Goal: Task Accomplishment & Management: Complete application form

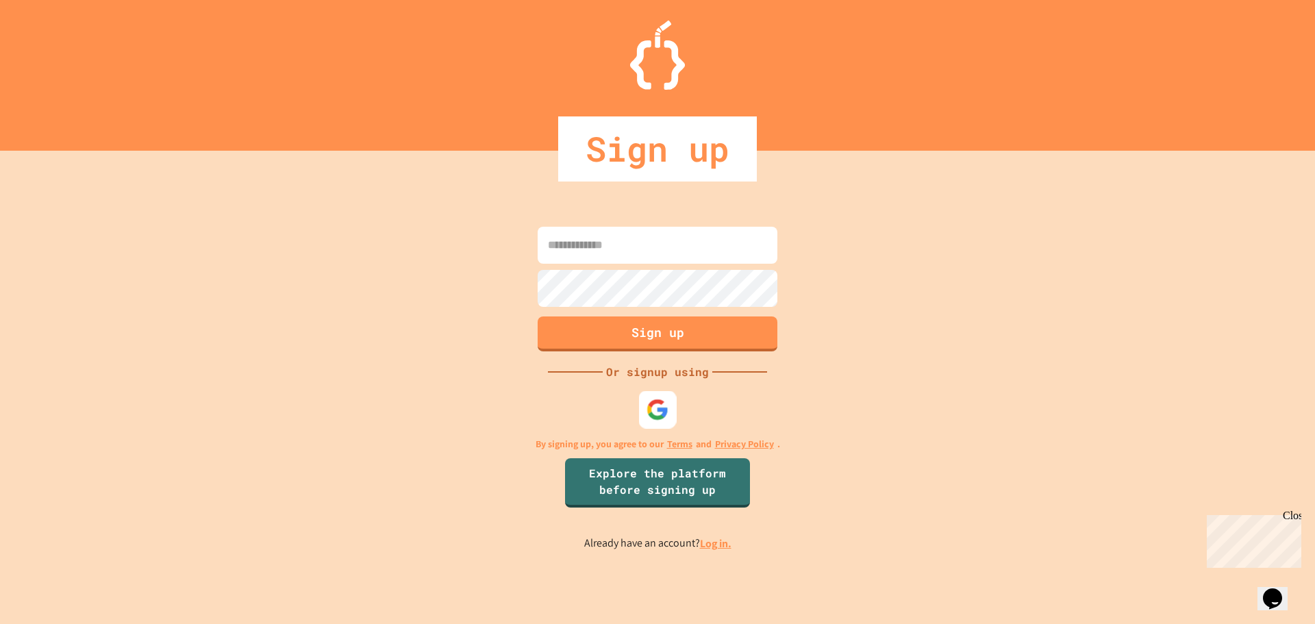
click at [652, 414] on img at bounding box center [658, 409] width 23 height 23
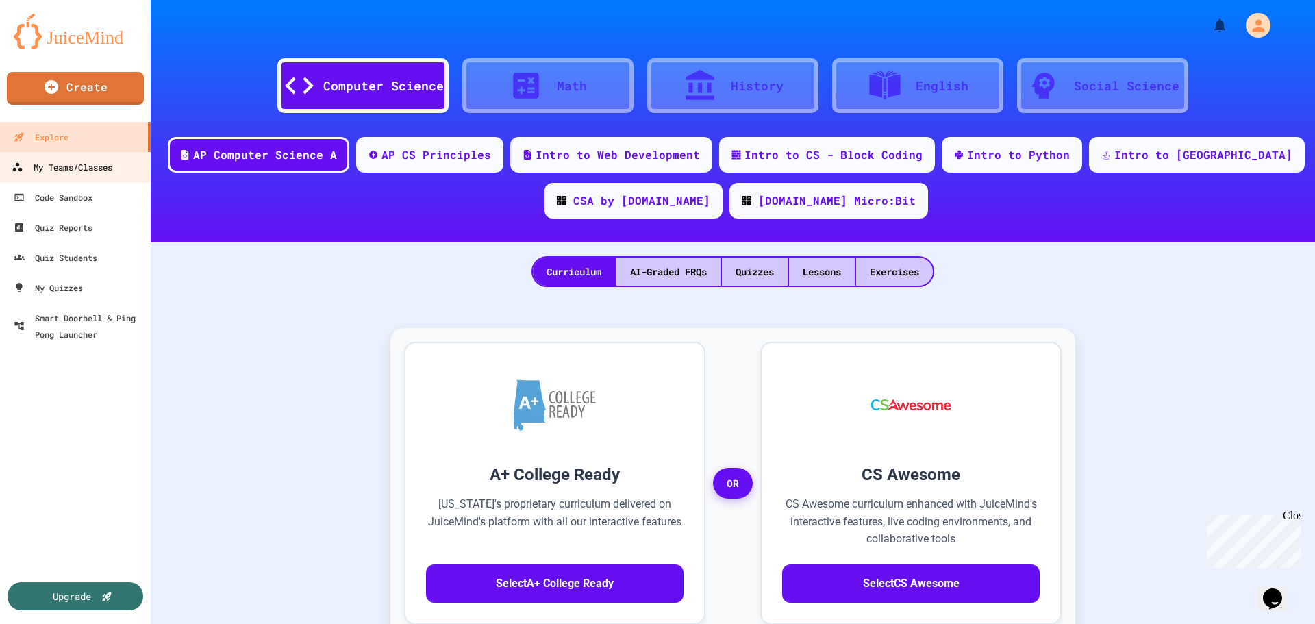
click at [86, 168] on div "My Teams/Classes" at bounding box center [62, 167] width 101 height 17
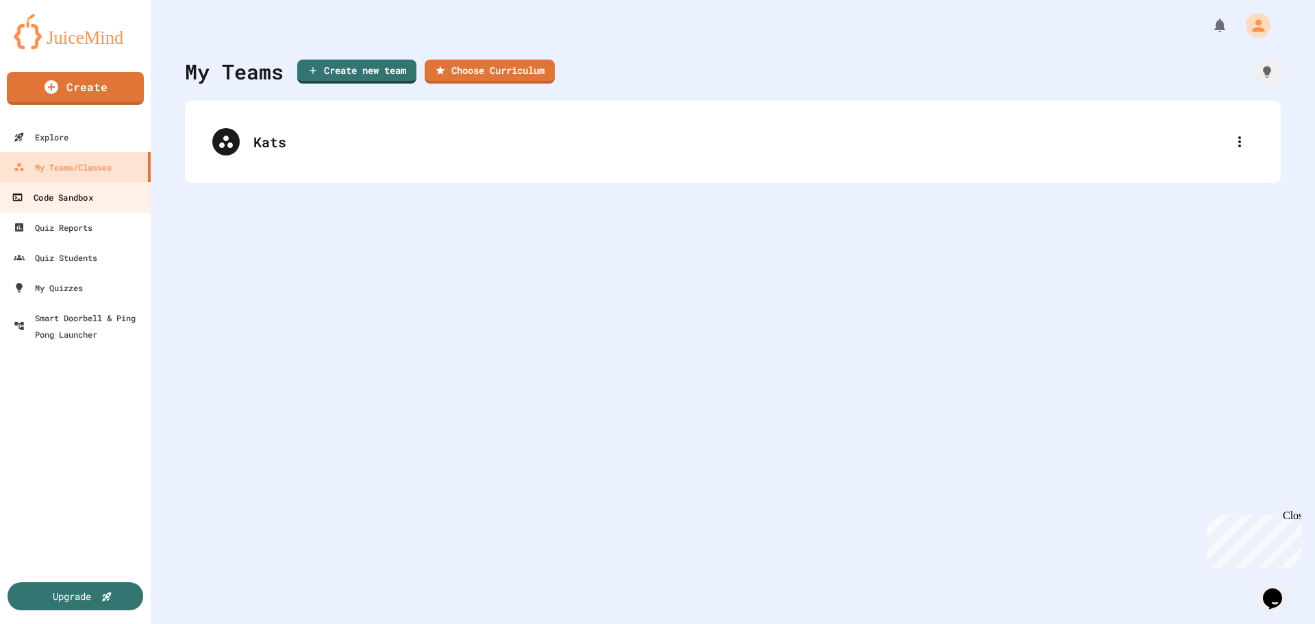
click at [66, 197] on div "Code Sandbox" at bounding box center [52, 197] width 81 height 17
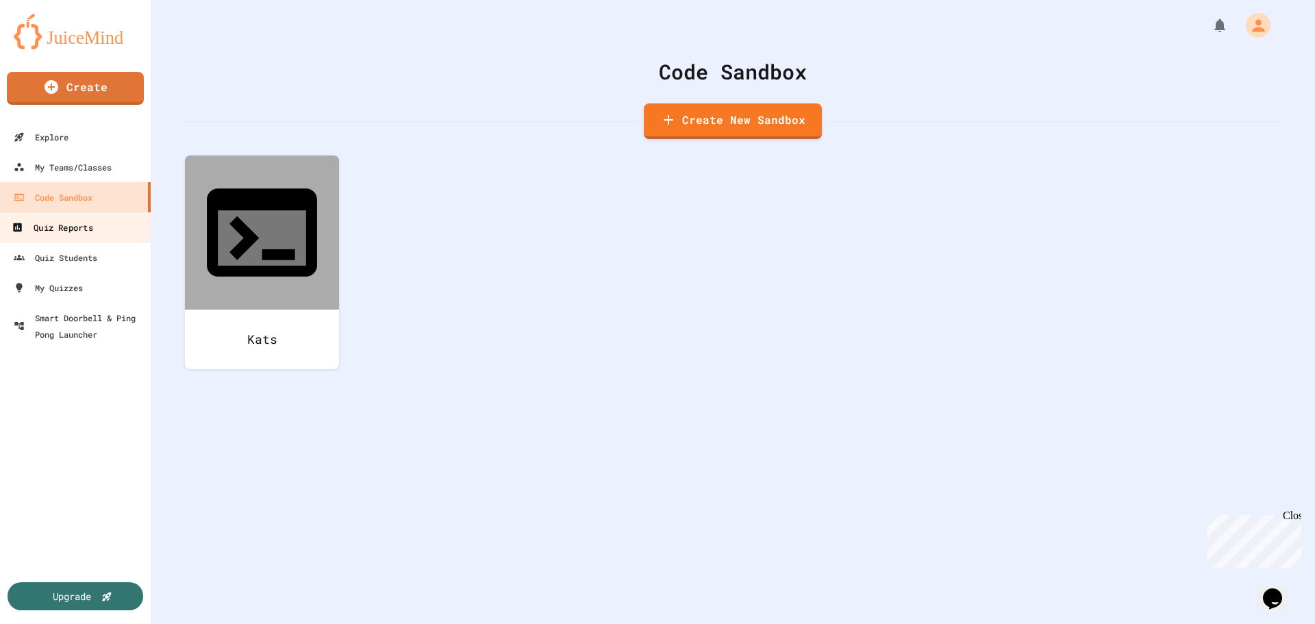
click at [65, 228] on div "Quiz Reports" at bounding box center [52, 227] width 81 height 17
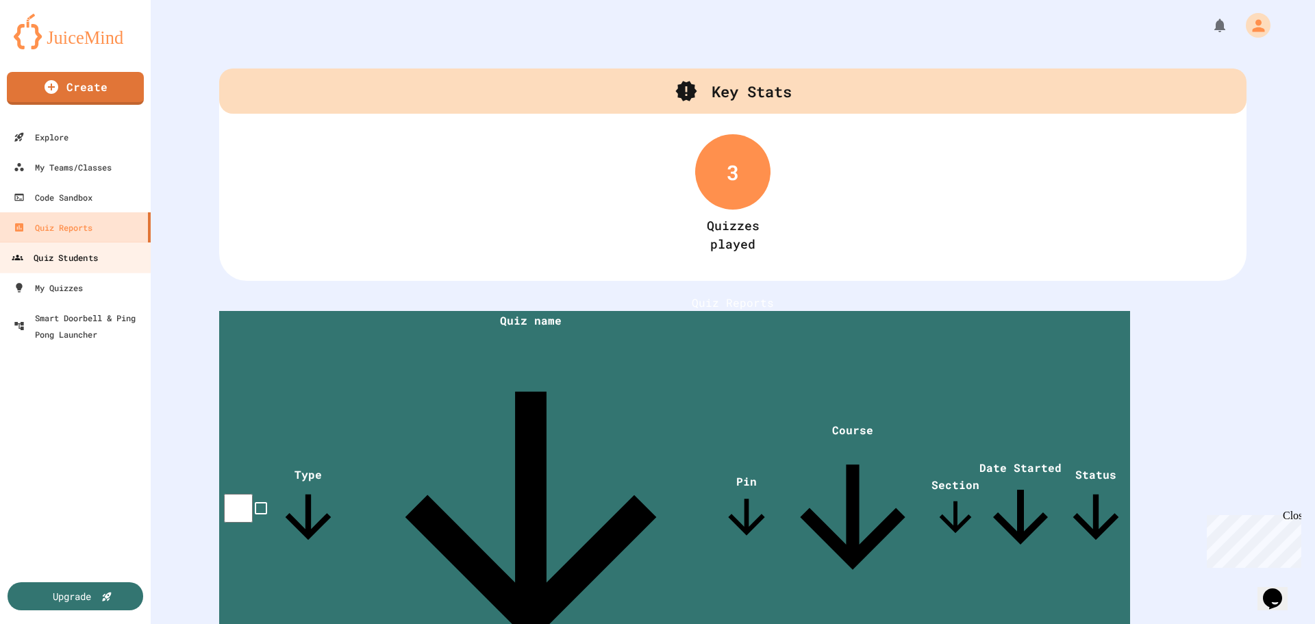
click at [77, 254] on div "Quiz Students" at bounding box center [55, 257] width 86 height 17
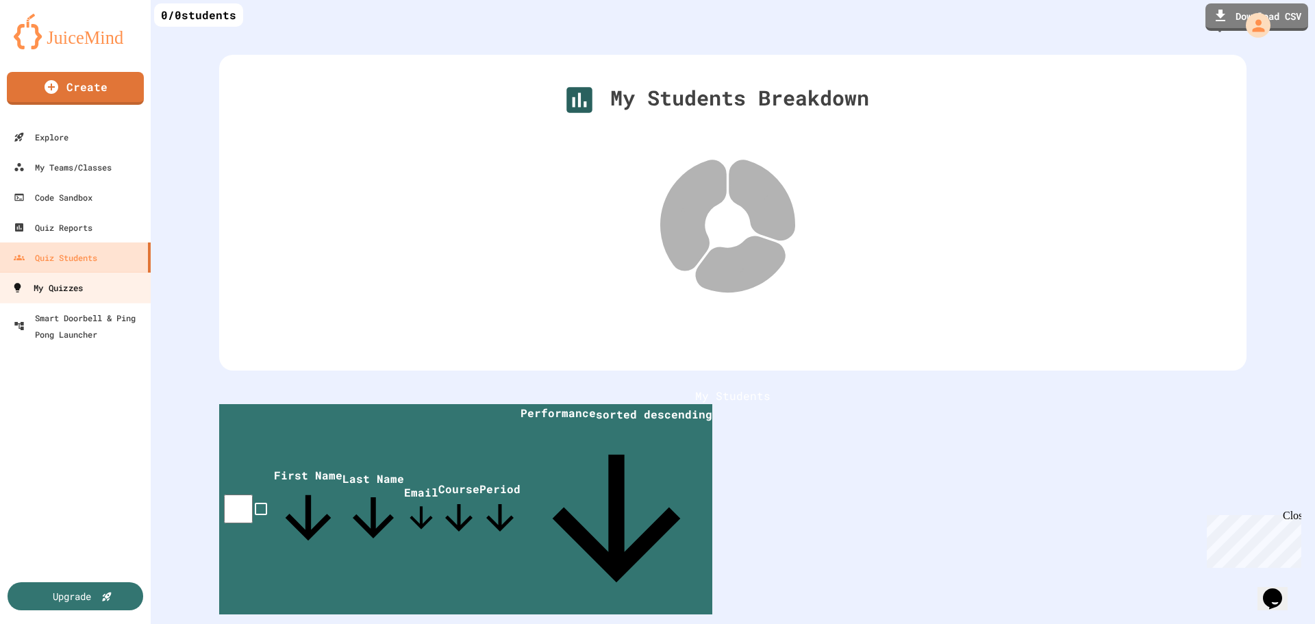
click at [69, 289] on div "My Quizzes" at bounding box center [47, 288] width 71 height 17
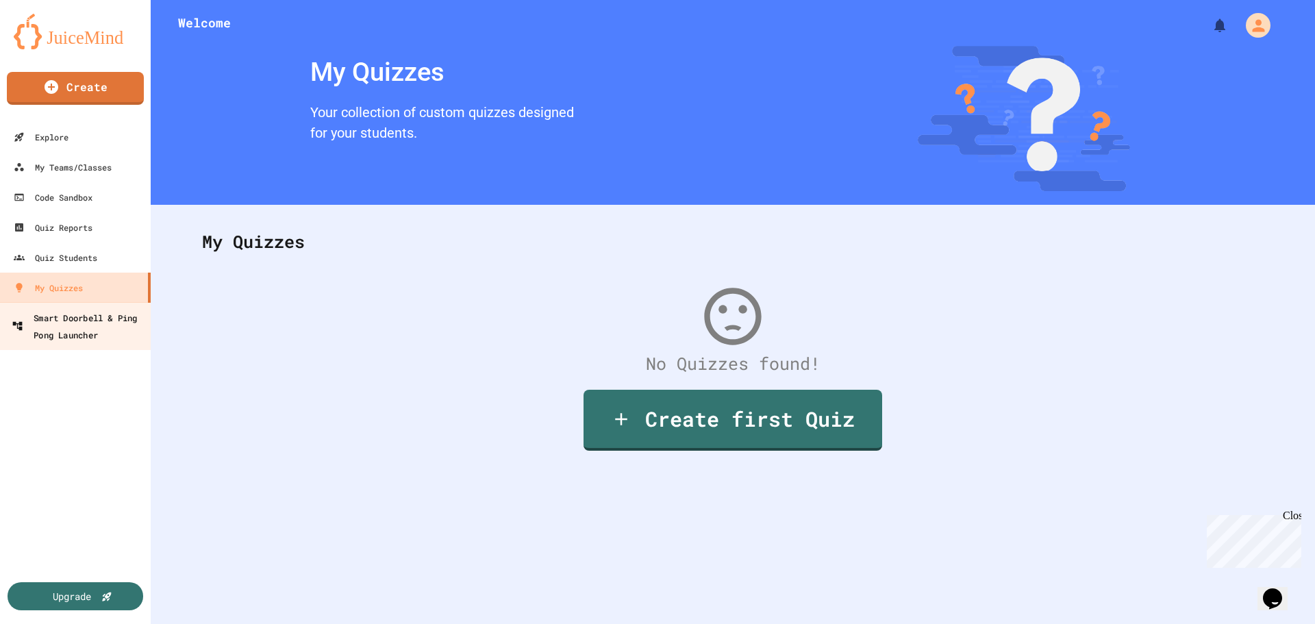
click at [90, 325] on div "Smart Doorbell & Ping Pong Launcher" at bounding box center [80, 326] width 136 height 34
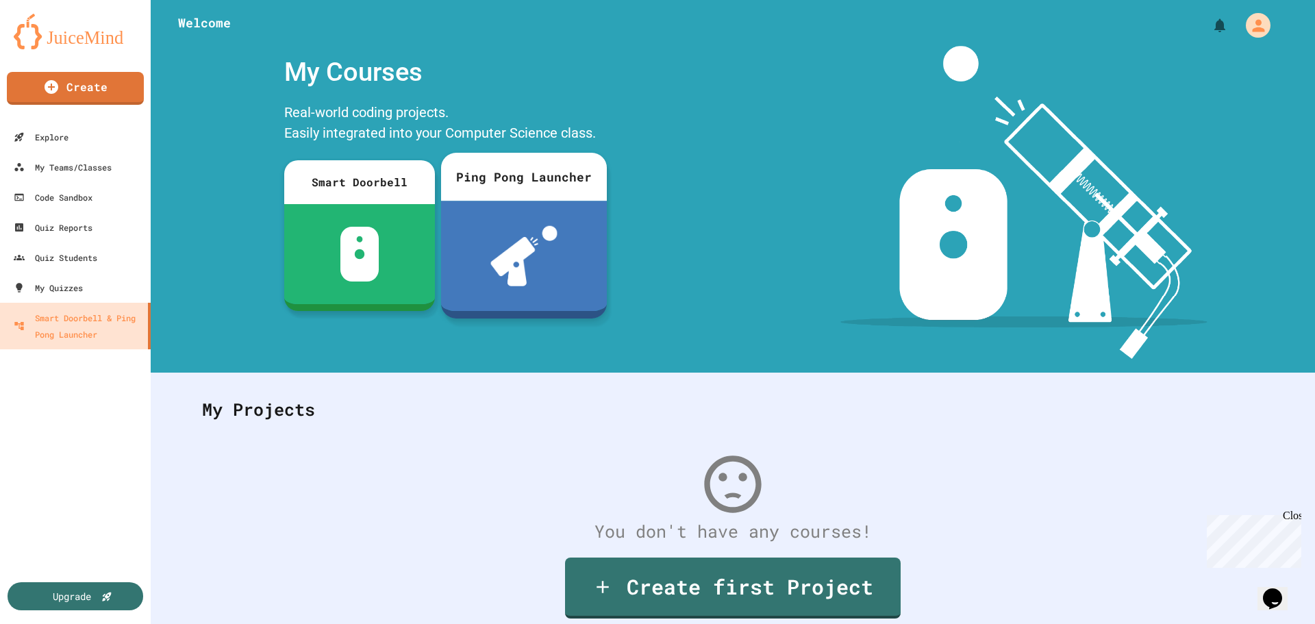
click at [546, 206] on div at bounding box center [524, 256] width 166 height 110
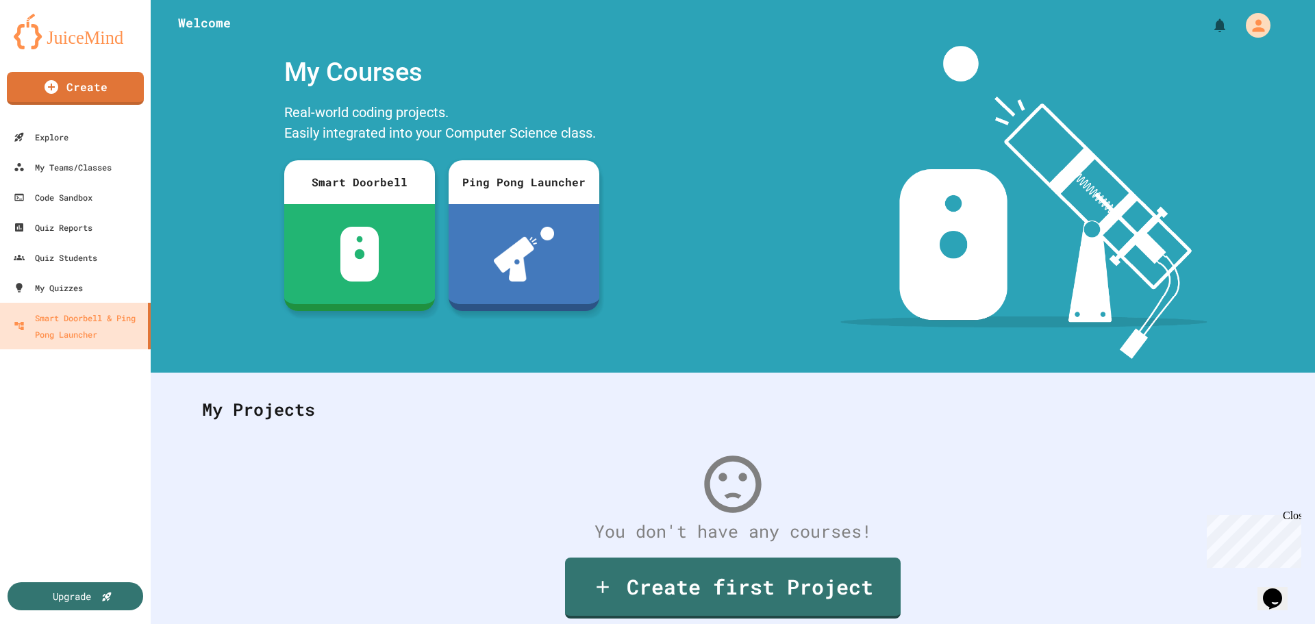
drag, startPoint x: 1199, startPoint y: 236, endPoint x: 1055, endPoint y: 195, distance: 149.6
click at [72, 166] on div "My Teams/Classes" at bounding box center [62, 167] width 101 height 17
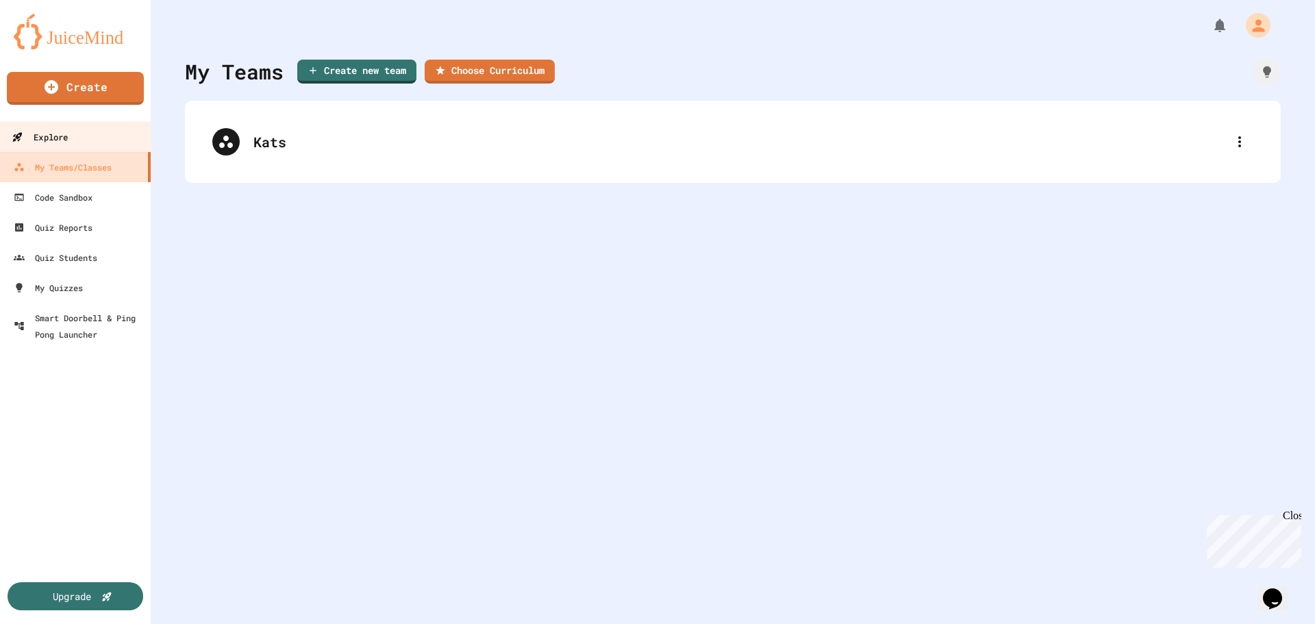
click at [62, 140] on div "Explore" at bounding box center [40, 137] width 56 height 17
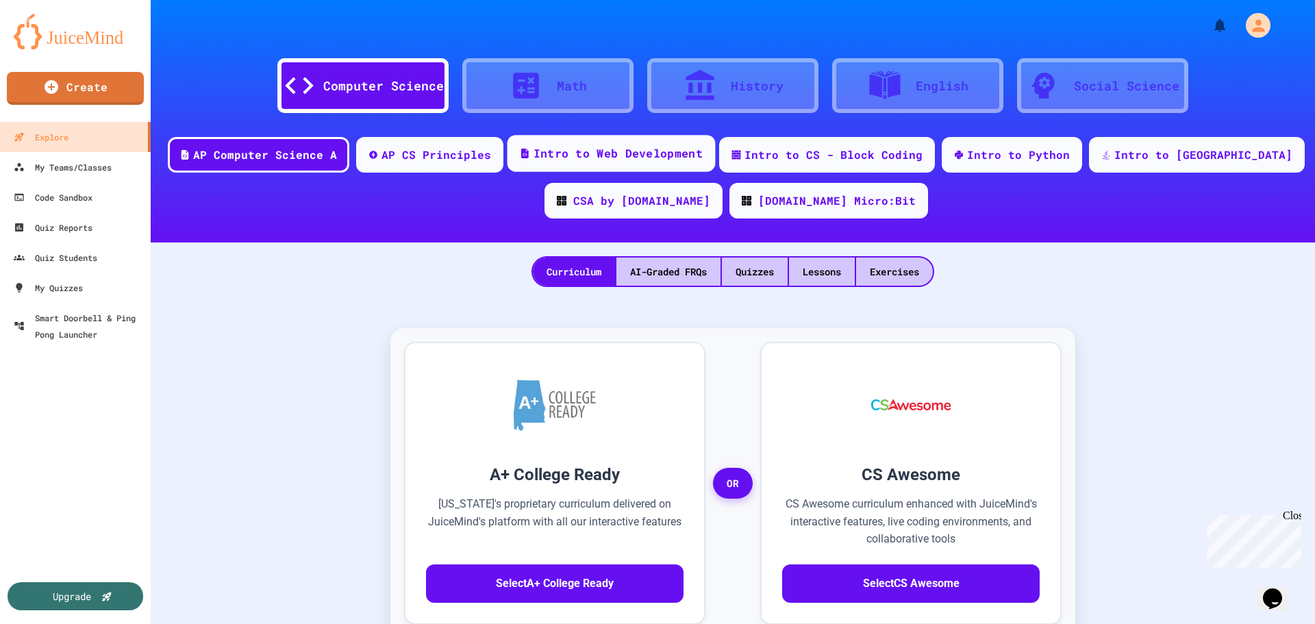
click at [612, 149] on div "Intro to Web Development" at bounding box center [618, 153] width 169 height 17
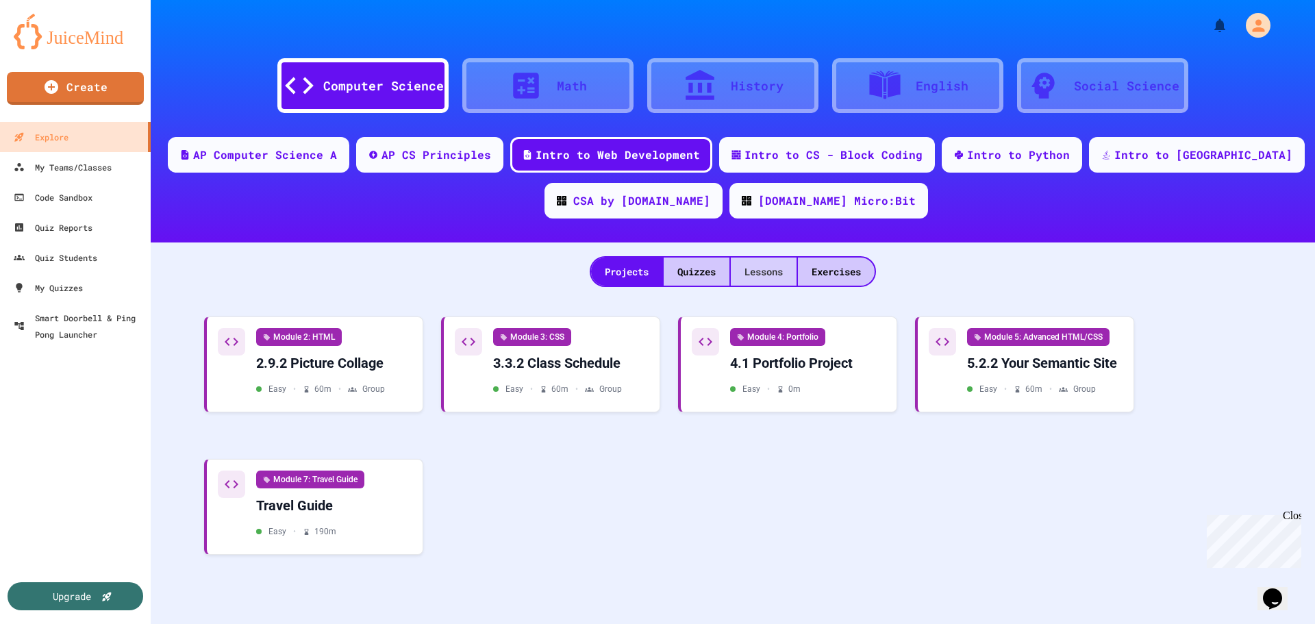
click at [752, 271] on div "Lessons" at bounding box center [764, 272] width 66 height 28
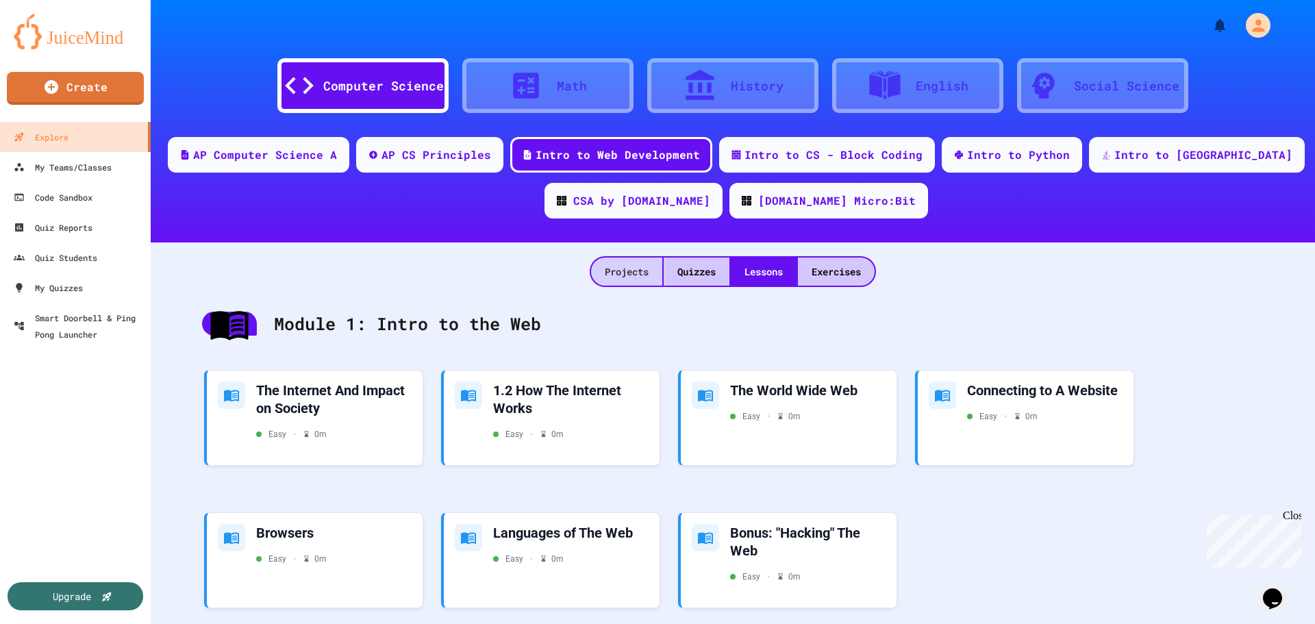
click at [619, 265] on div "Projects" at bounding box center [626, 272] width 71 height 28
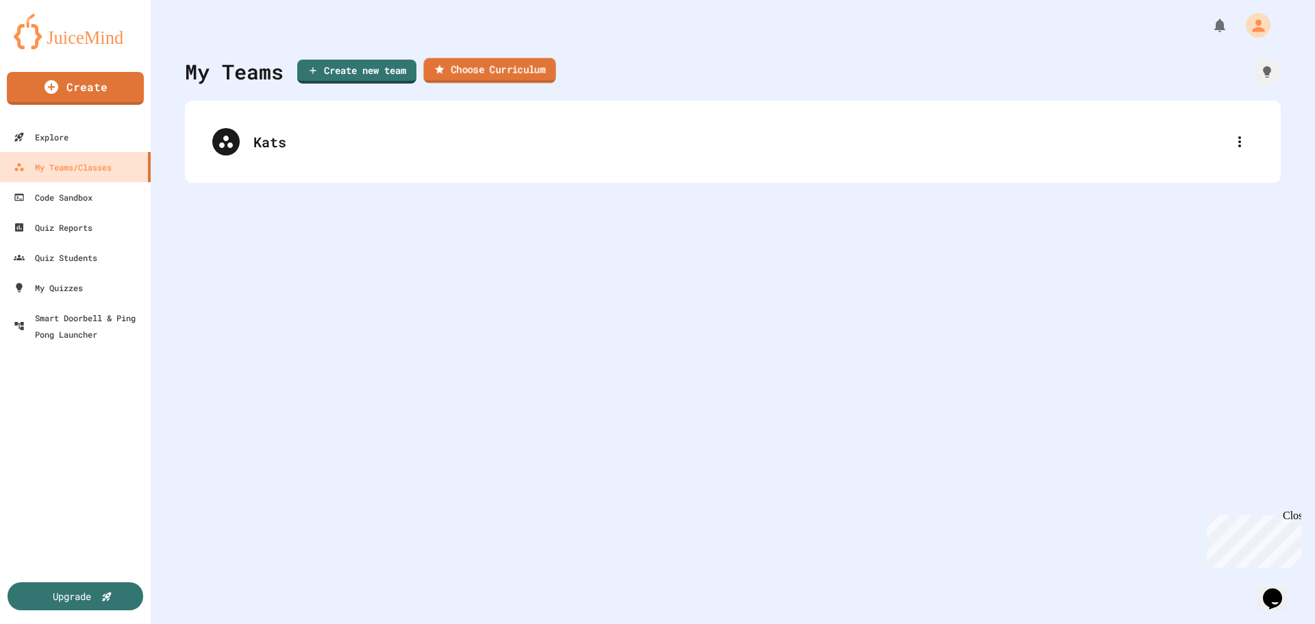
click at [516, 70] on link "Choose Curriculum" at bounding box center [489, 70] width 132 height 25
click at [13, 623] on icon "button" at bounding box center [8, 633] width 10 height 10
click at [90, 195] on div "Code Sandbox" at bounding box center [52, 197] width 81 height 17
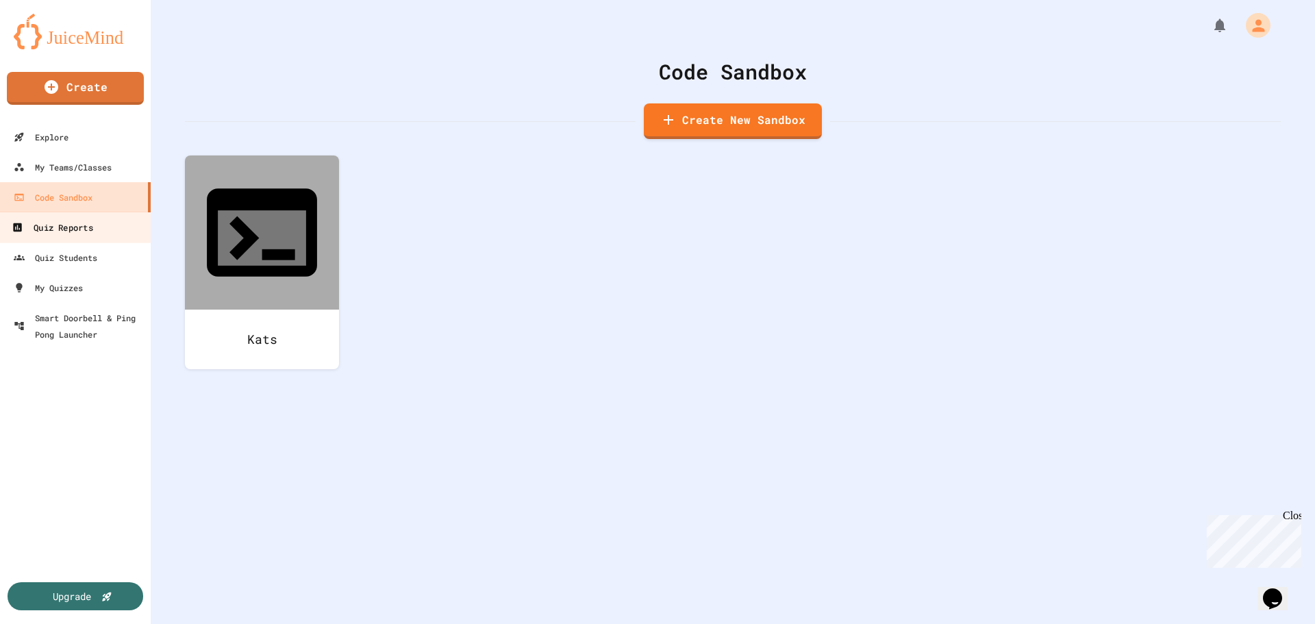
click at [65, 224] on div "Quiz Reports" at bounding box center [52, 227] width 81 height 17
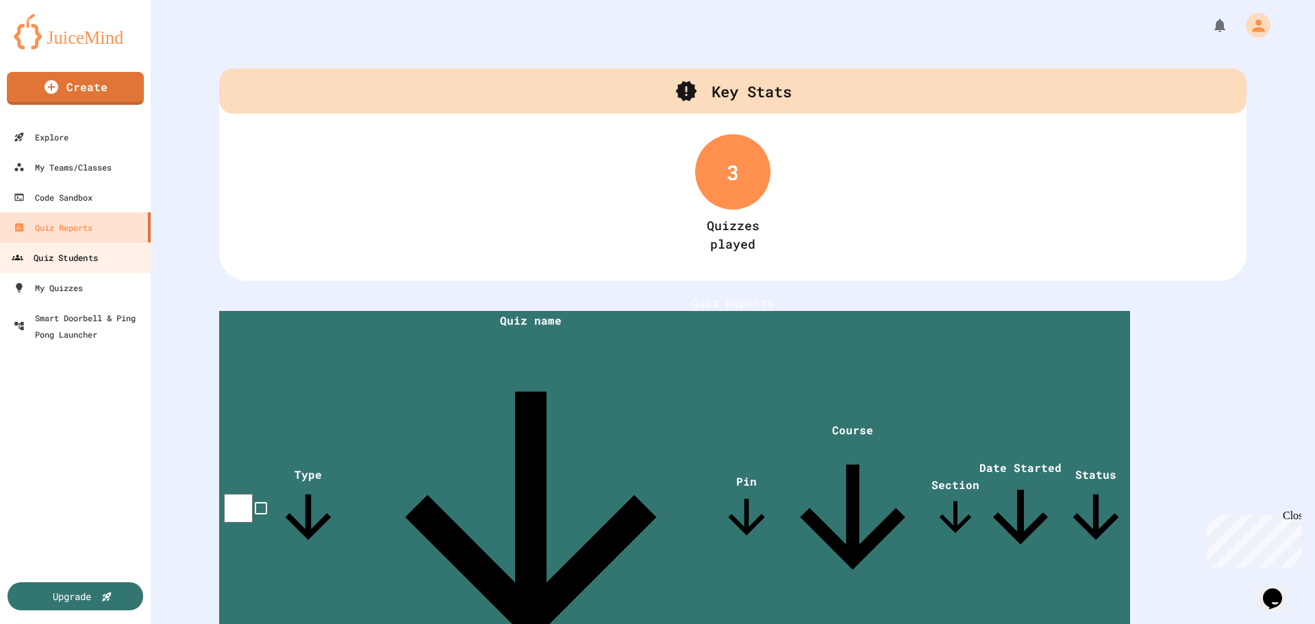
click at [78, 260] on div "Quiz Students" at bounding box center [55, 257] width 86 height 17
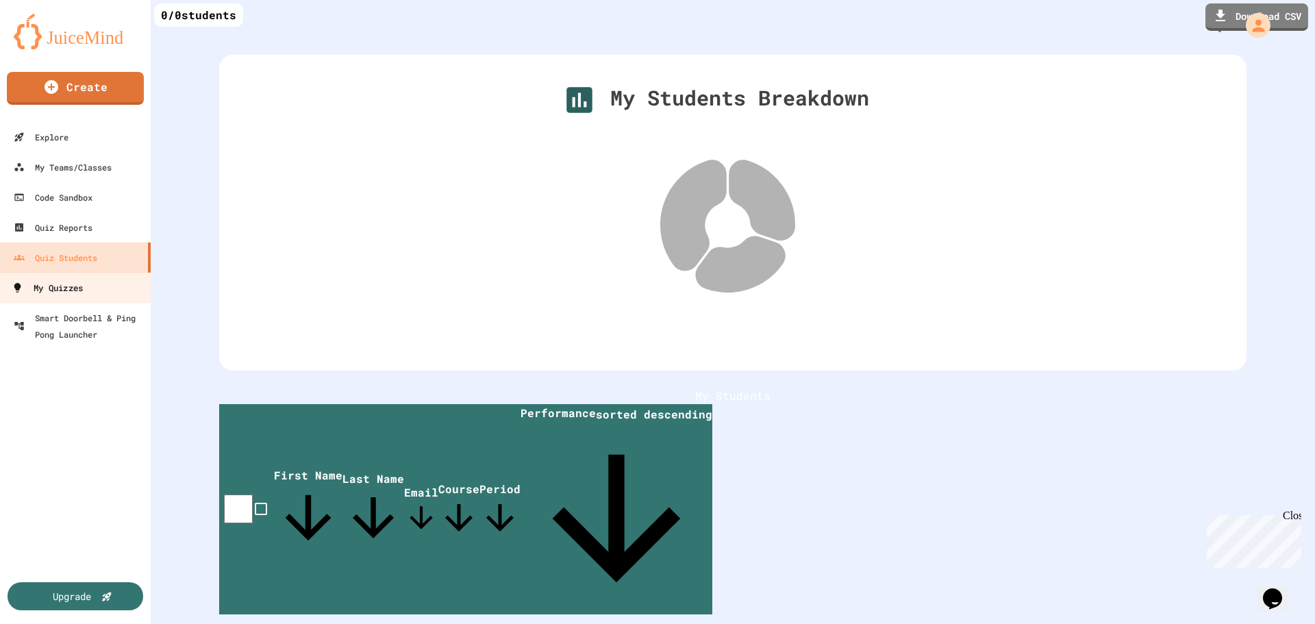
click at [88, 297] on link "My Quizzes" at bounding box center [76, 287] width 156 height 31
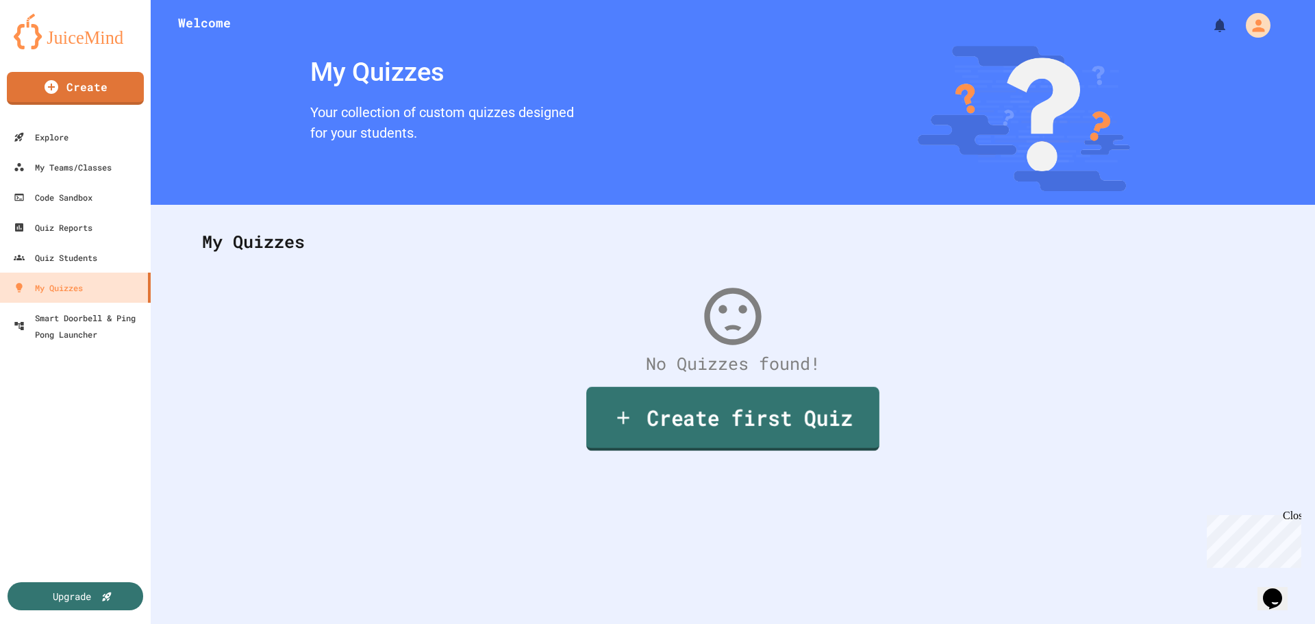
click at [713, 430] on link "Create first Quiz" at bounding box center [732, 419] width 293 height 64
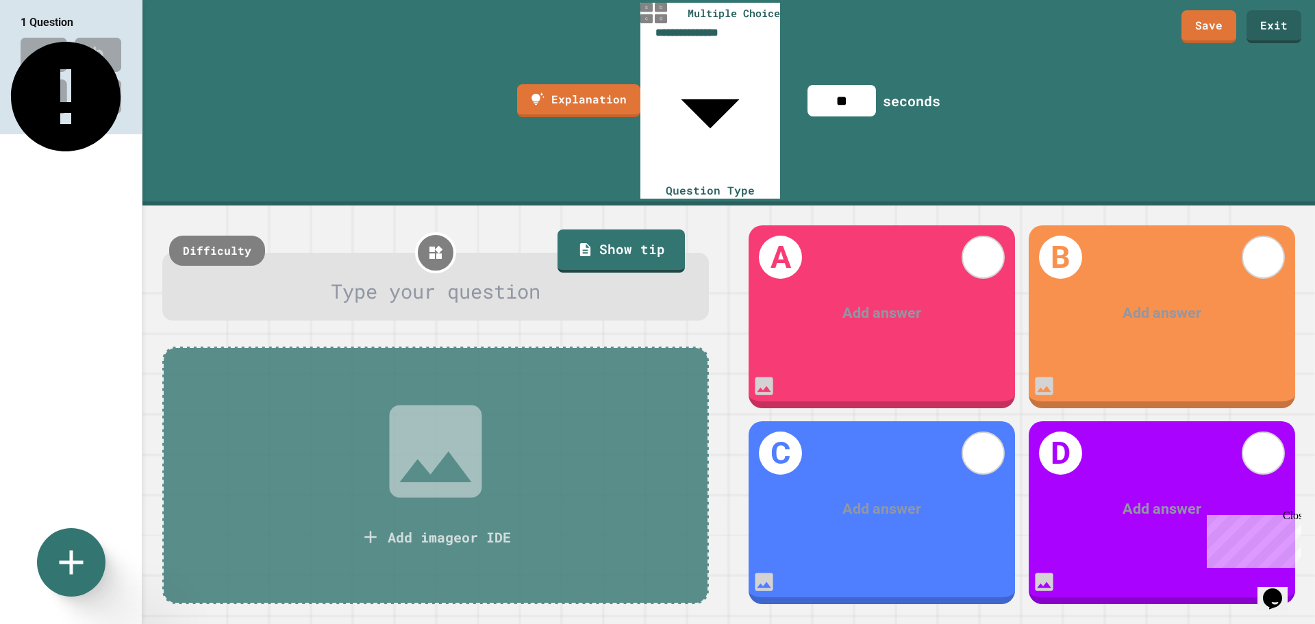
click at [131, 53] on img at bounding box center [71, 76] width 142 height 90
click at [121, 46] on icon "This question is incomplete" at bounding box center [66, 97] width 110 height 110
